Goal: Task Accomplishment & Management: Manage account settings

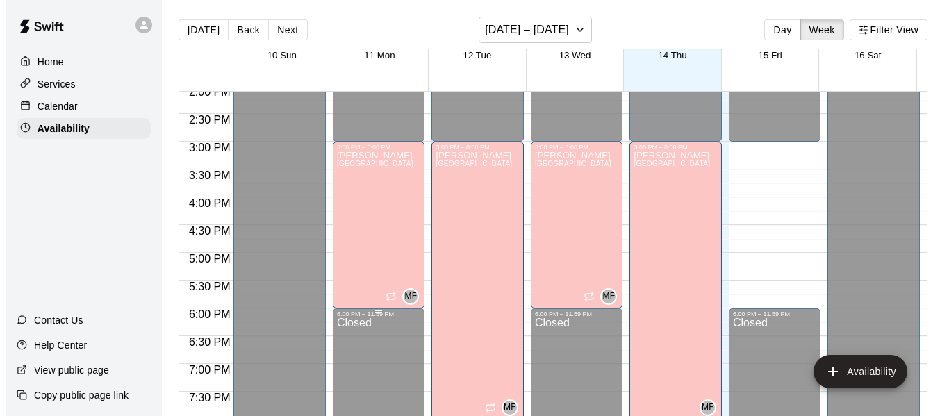
scroll to position [783, 0]
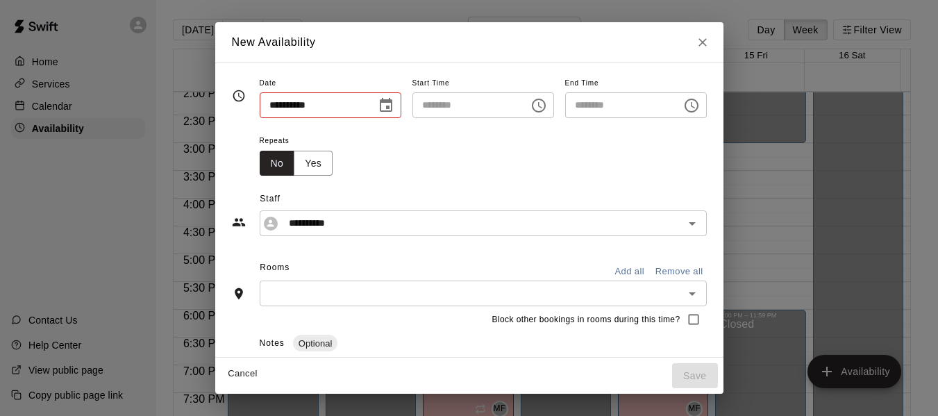
type input "**********"
type input "********"
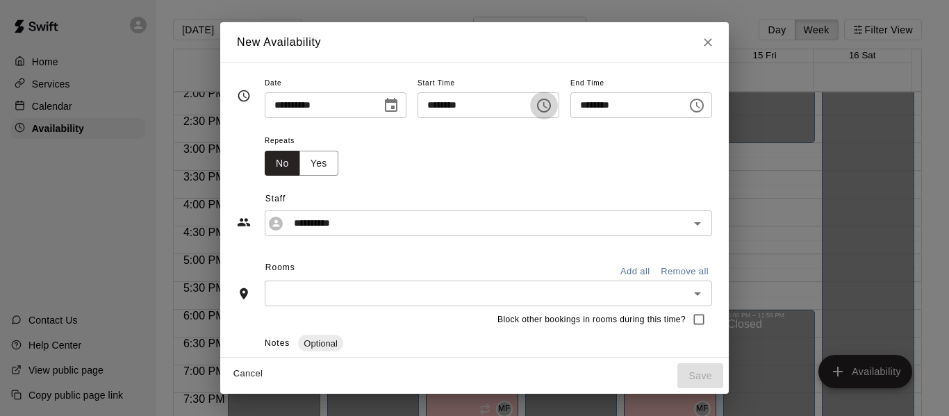
click at [548, 103] on icon "Choose time, selected time is 4:45 PM" at bounding box center [544, 105] width 17 height 17
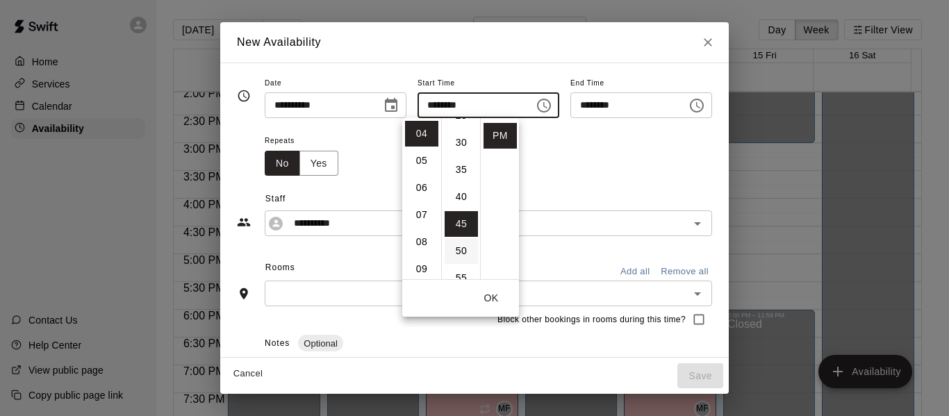
scroll to position [152, 0]
click at [460, 144] on li "30" at bounding box center [461, 144] width 33 height 26
type input "********"
click at [705, 104] on icon "Choose time, selected time is 5:15 PM" at bounding box center [696, 105] width 17 height 17
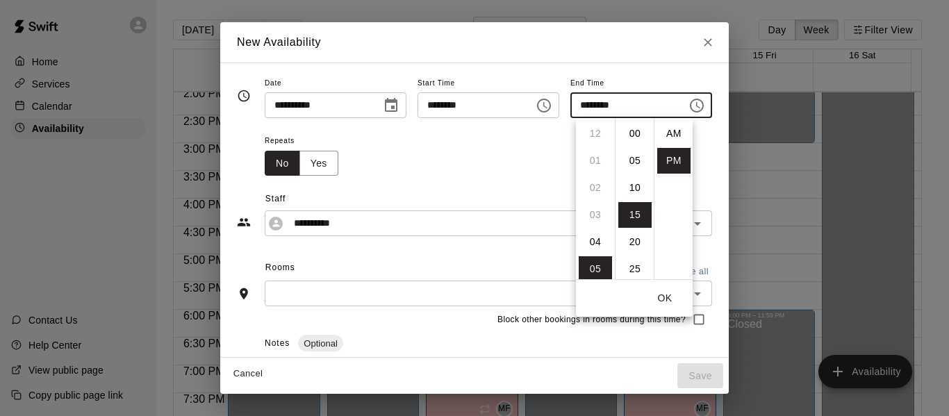
scroll to position [25, 0]
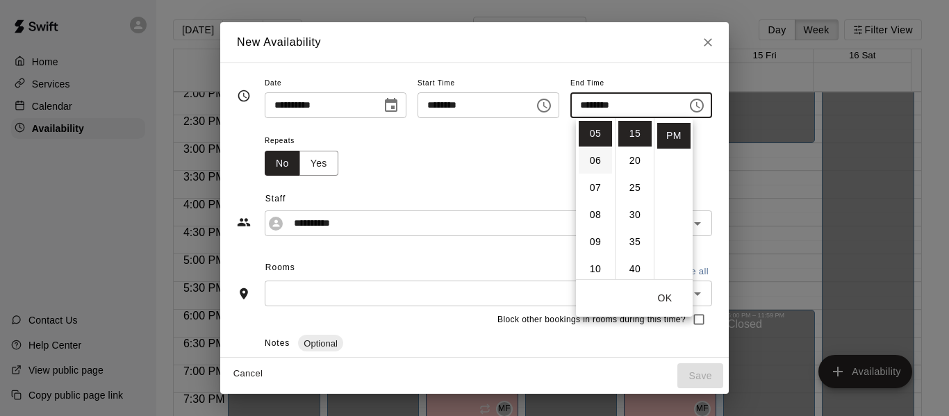
click at [593, 158] on li "06" at bounding box center [595, 161] width 33 height 26
click at [634, 135] on li "00" at bounding box center [634, 134] width 33 height 26
type input "********"
click at [664, 294] on button "OK" at bounding box center [665, 298] width 44 height 26
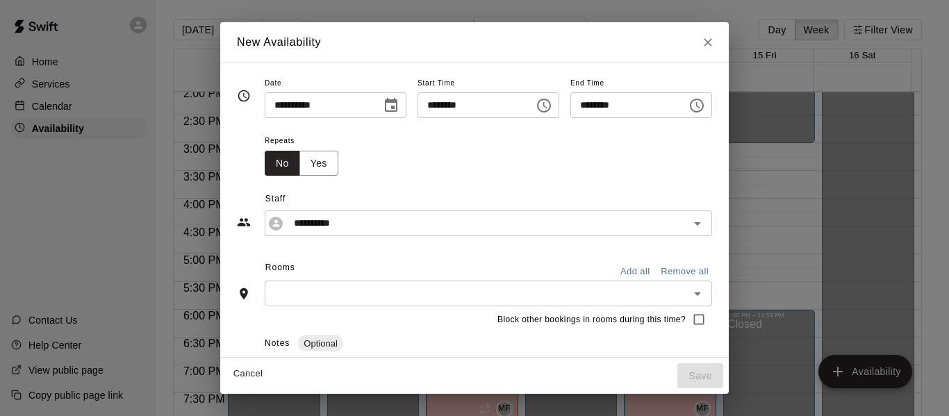
click at [656, 264] on button "Add all" at bounding box center [635, 272] width 44 height 22
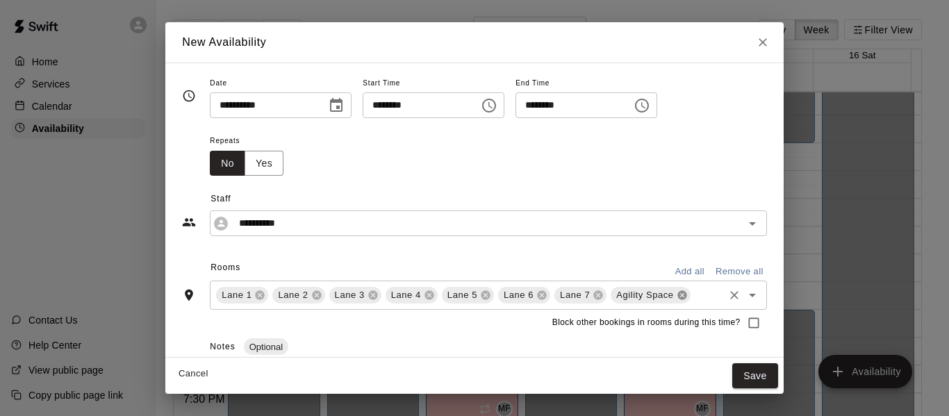
click at [680, 298] on icon at bounding box center [681, 295] width 9 height 9
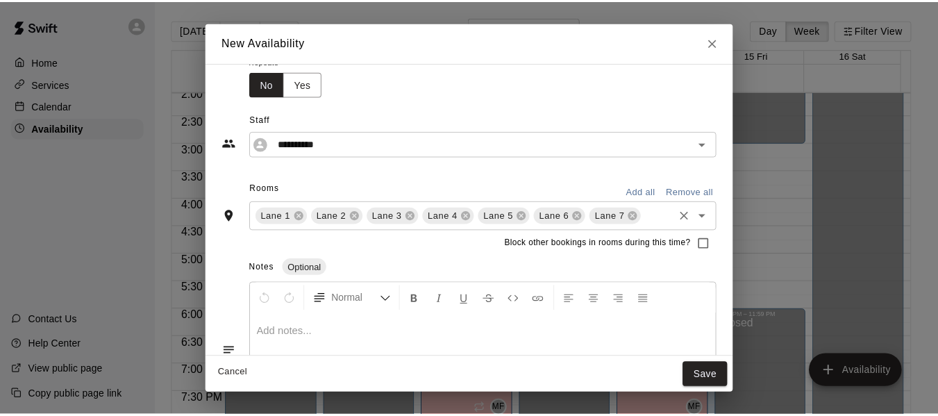
scroll to position [156, 0]
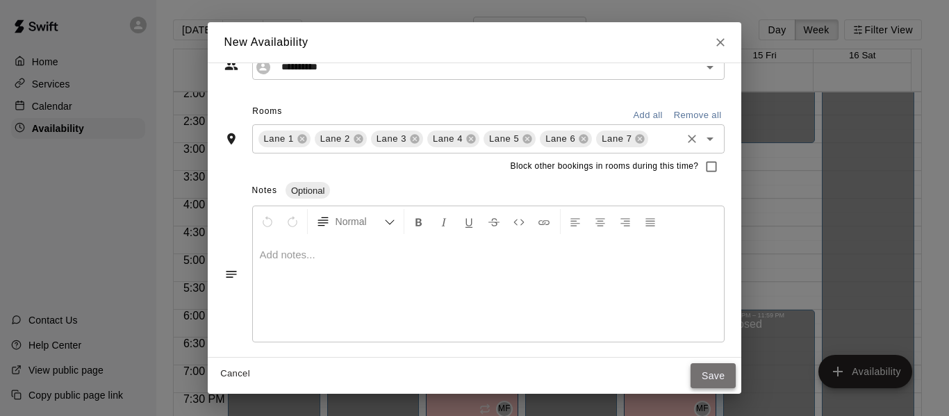
click at [736, 375] on button "Save" at bounding box center [713, 376] width 46 height 26
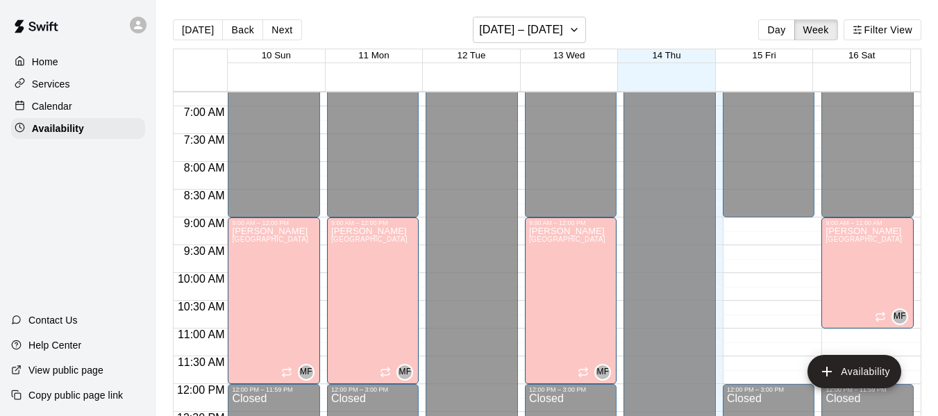
scroll to position [370, 0]
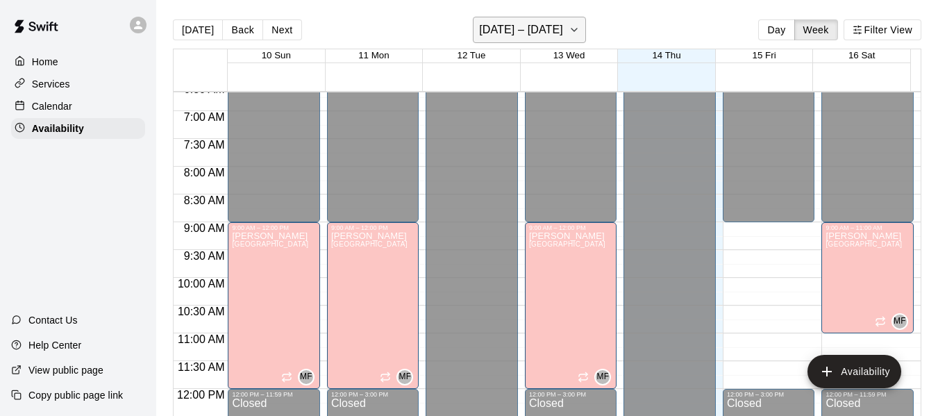
click at [570, 28] on icon "button" at bounding box center [574, 30] width 11 height 17
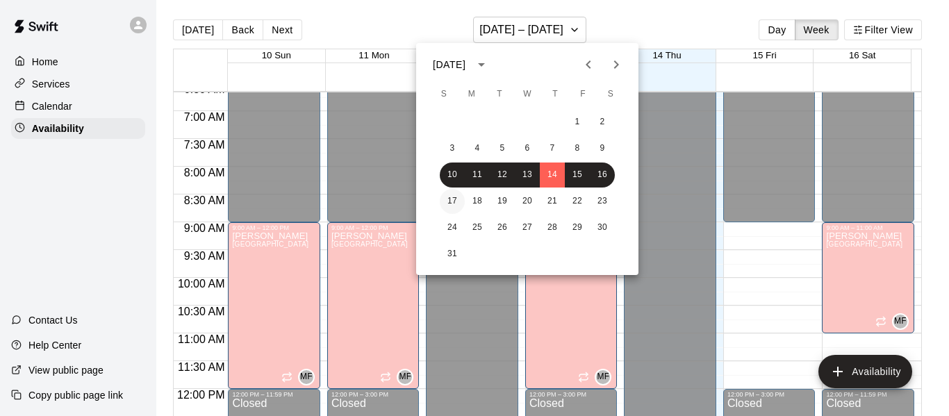
click at [451, 200] on button "17" at bounding box center [452, 201] width 25 height 25
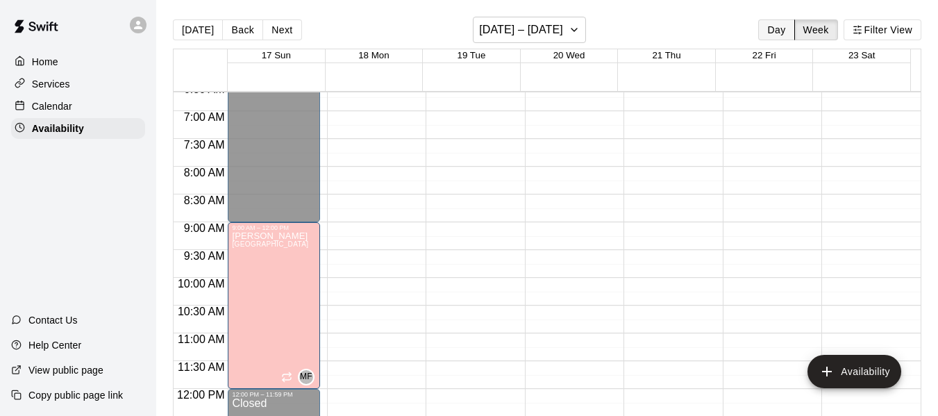
click at [773, 30] on button "Day" at bounding box center [777, 29] width 36 height 21
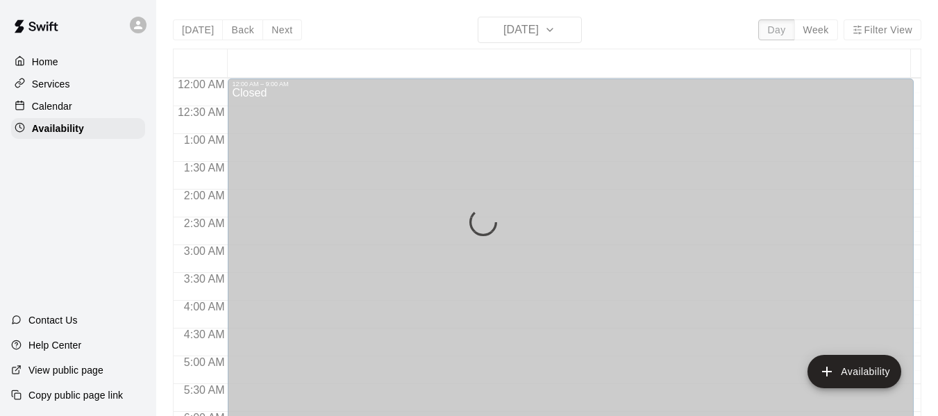
scroll to position [980, 0]
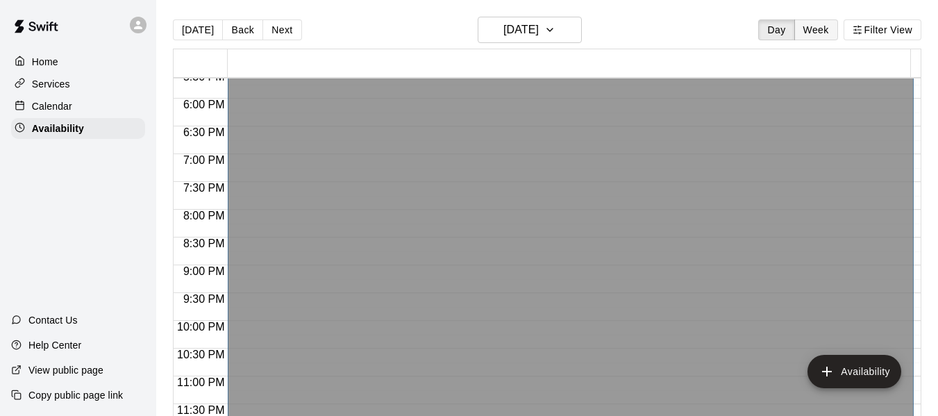
click at [817, 26] on button "Week" at bounding box center [817, 29] width 44 height 21
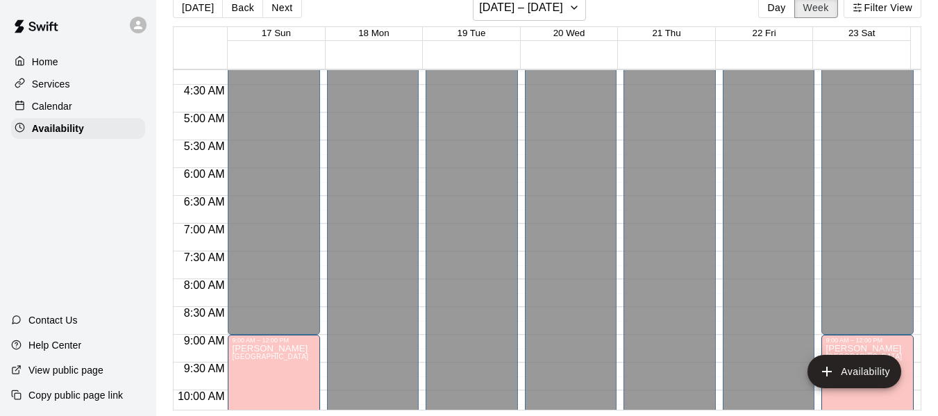
scroll to position [235, 0]
click at [49, 60] on p "Home" at bounding box center [45, 62] width 26 height 14
